Goal: Information Seeking & Learning: Learn about a topic

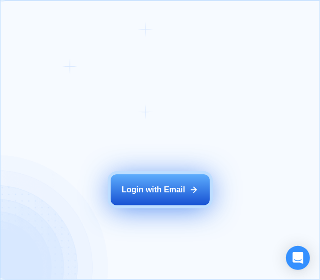
click at [188, 103] on button "Login with Email" at bounding box center [160, 189] width 99 height 31
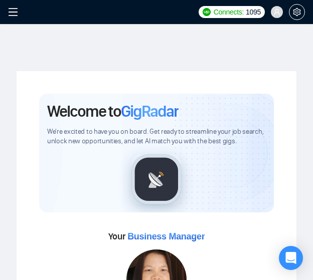
click at [10, 12] on icon "menu" at bounding box center [13, 12] width 10 height 10
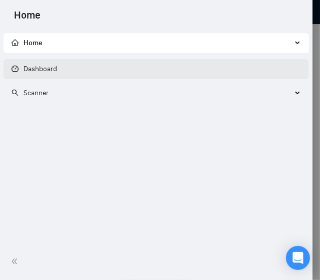
click at [57, 67] on link "Dashboard" at bounding box center [35, 69] width 46 height 9
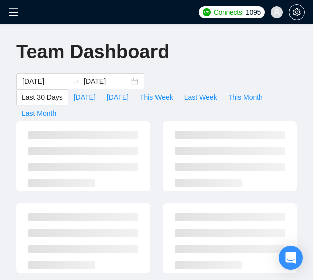
type input "[DATE]"
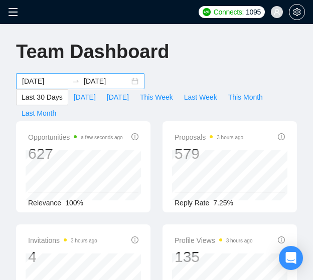
click at [134, 82] on div "[DATE] [DATE]" at bounding box center [80, 81] width 128 height 16
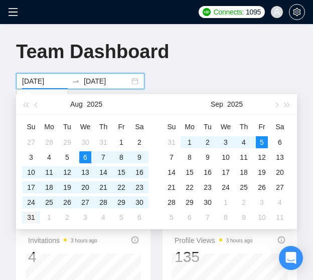
type input "[DATE]"
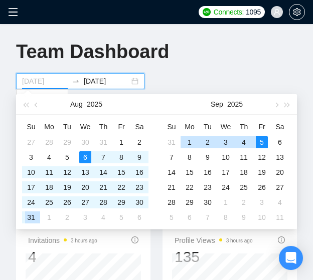
click at [32, 214] on div "31" at bounding box center [31, 217] width 12 height 12
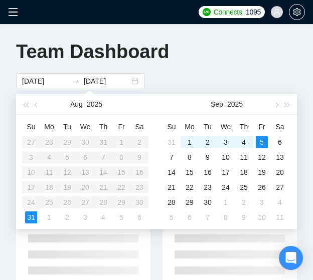
click at [219, 62] on div "Team Dashboard [DATE] [DATE] Last 30 Days [DATE] [DATE] This Week Last Week Thi…" at bounding box center [156, 80] width 293 height 81
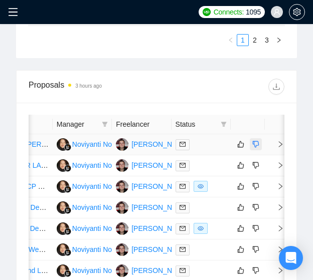
scroll to position [669, 0]
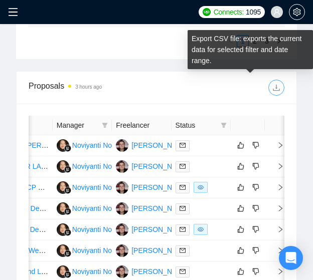
click at [278, 86] on icon "download" at bounding box center [276, 88] width 8 height 8
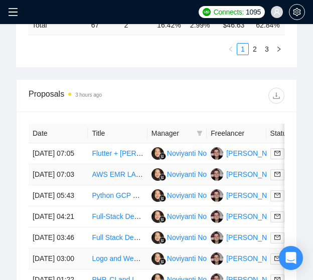
scroll to position [658, 0]
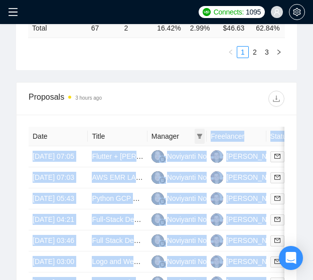
drag, startPoint x: 230, startPoint y: 133, endPoint x: 204, endPoint y: 132, distance: 26.1
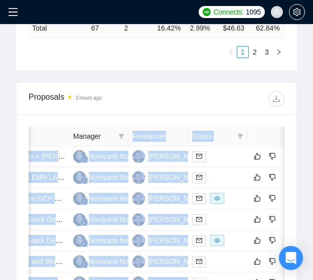
click at [167, 134] on th "Freelancer" at bounding box center [157, 137] width 59 height 20
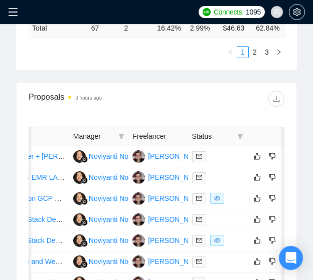
click at [167, 134] on th "Freelancer" at bounding box center [157, 137] width 59 height 20
click at [157, 134] on th "Freelancer" at bounding box center [157, 137] width 59 height 20
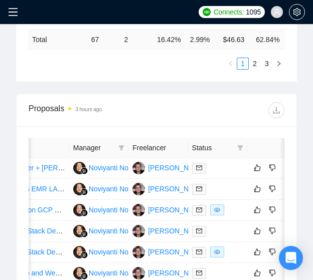
scroll to position [604, 0]
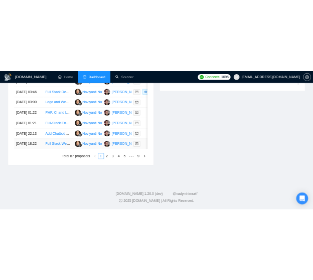
scroll to position [612, 0]
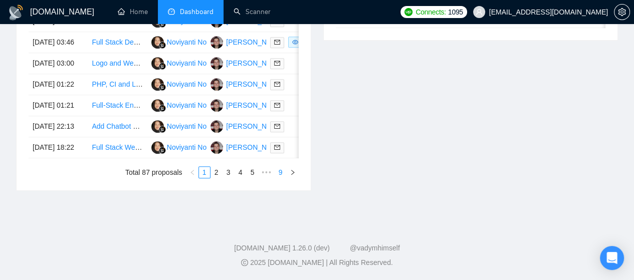
click at [283, 178] on link "9" at bounding box center [280, 172] width 11 height 11
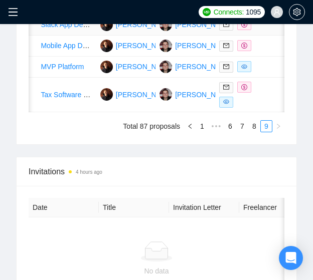
scroll to position [916, 0]
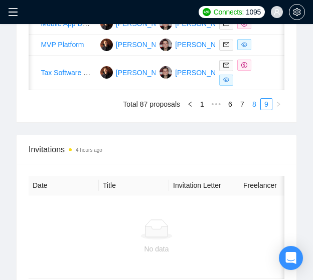
click at [253, 110] on link "8" at bounding box center [254, 104] width 11 height 11
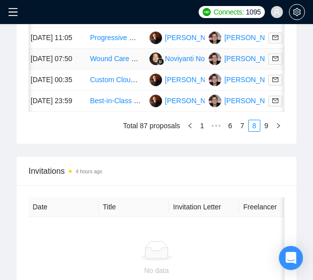
scroll to position [0, 1]
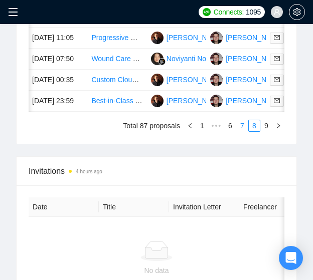
click at [243, 131] on link "7" at bounding box center [241, 125] width 11 height 11
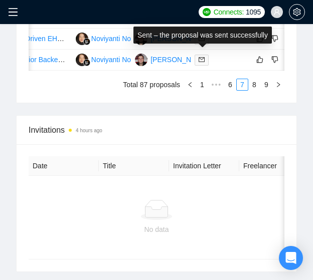
scroll to position [945, 0]
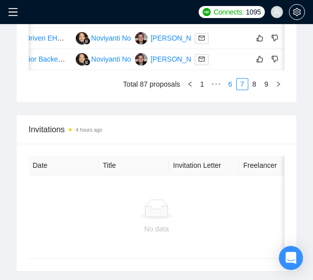
click at [231, 90] on link "6" at bounding box center [229, 84] width 11 height 11
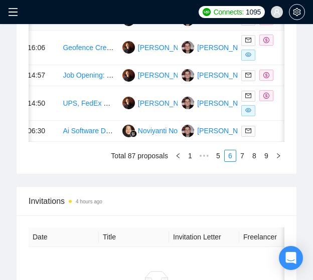
scroll to position [928, 0]
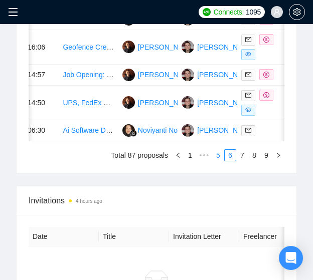
click at [218, 161] on link "5" at bounding box center [217, 155] width 11 height 11
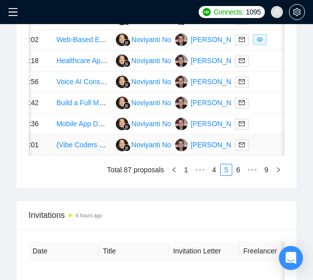
scroll to position [862, 0]
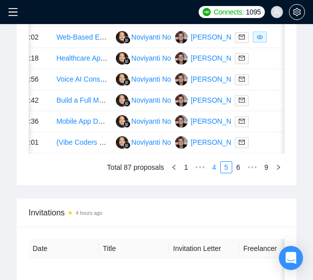
click at [215, 173] on link "4" at bounding box center [213, 167] width 11 height 11
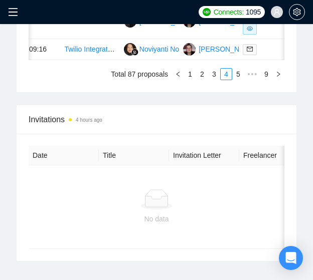
scroll to position [970, 0]
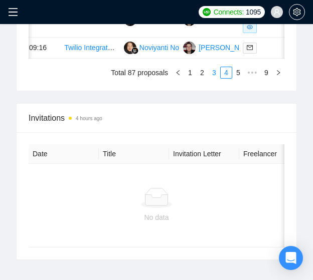
click at [217, 78] on link "3" at bounding box center [213, 72] width 11 height 11
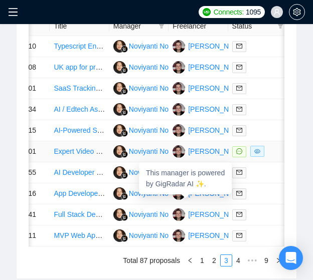
scroll to position [769, 0]
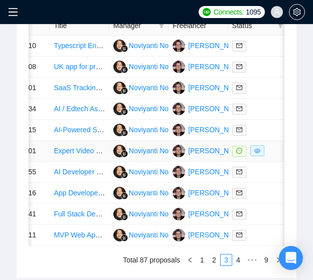
click at [73, 155] on link "Expert Video Upload & Streaming Backend Developer Needed" at bounding box center [151, 151] width 194 height 8
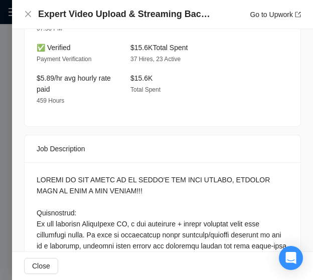
scroll to position [973, 0]
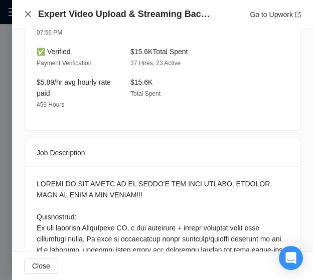
click at [28, 17] on icon "close" at bounding box center [28, 14] width 8 height 8
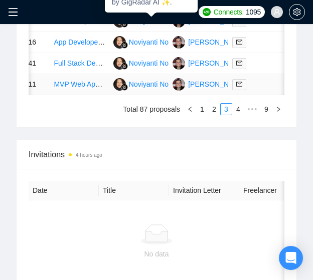
scroll to position [921, 0]
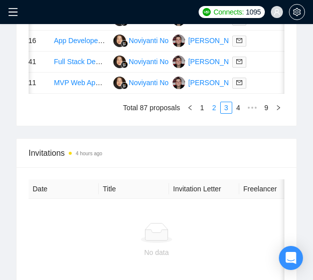
click at [213, 113] on link "2" at bounding box center [213, 107] width 11 height 11
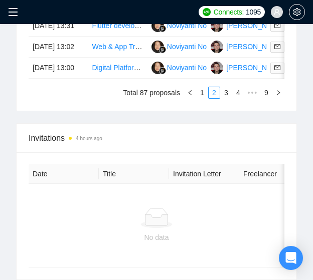
scroll to position [937, 0]
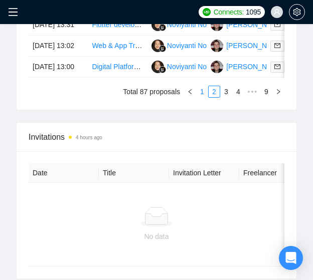
click at [204, 97] on link "1" at bounding box center [201, 91] width 11 height 11
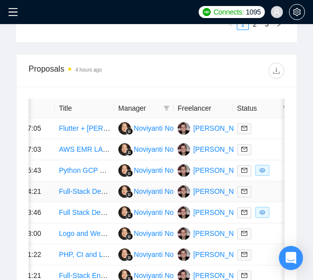
scroll to position [687, 0]
